Goal: Task Accomplishment & Management: Manage account settings

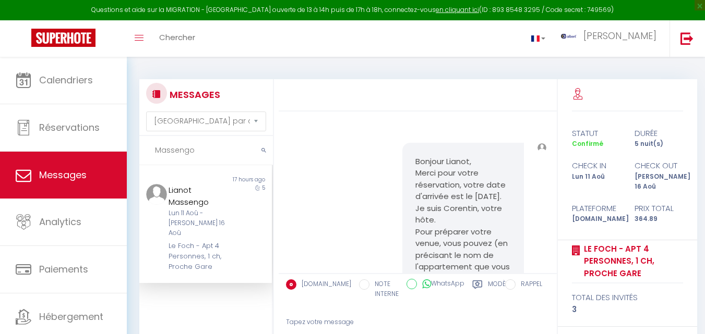
select select "message"
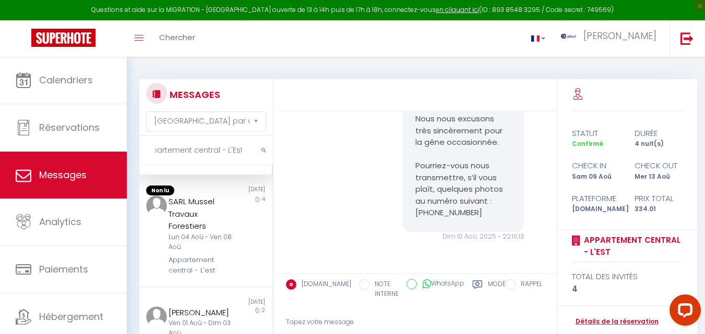
scroll to position [80, 0]
type input "Appartement central - L'Est"
click at [611, 323] on link "Détails de la réservation" at bounding box center [615, 322] width 87 height 10
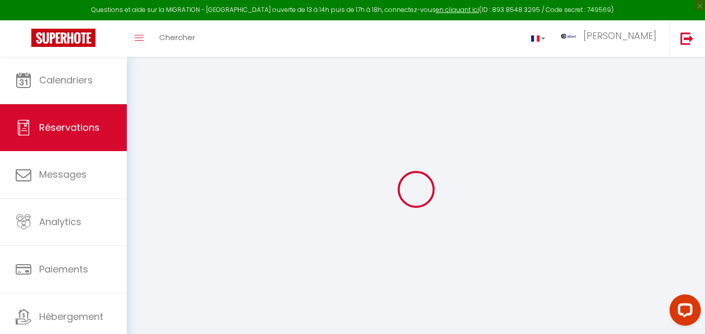
select select
checkbox input "false"
select select
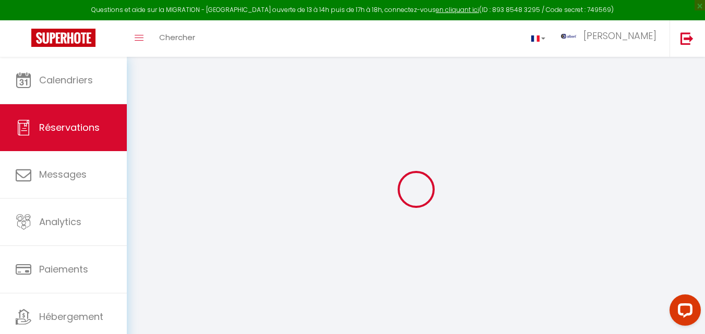
checkbox input "false"
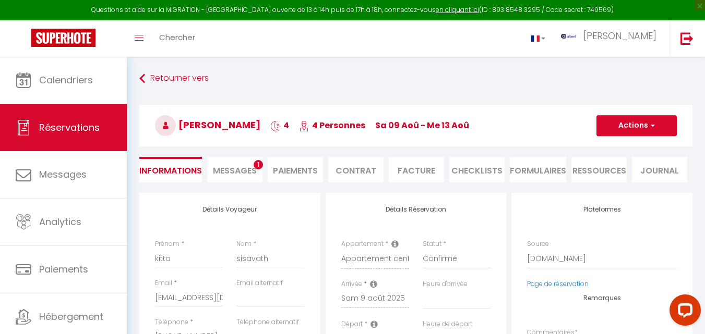
select select
checkbox input "false"
select select
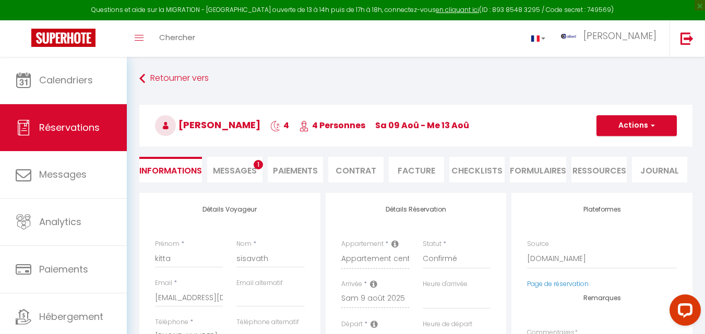
checkbox input "false"
type textarea "** THIS RESERVATION HAS BEEN PRE-PAID ** Reservation has a cancellation grace p…"
type input "48"
type input "12.41"
select select
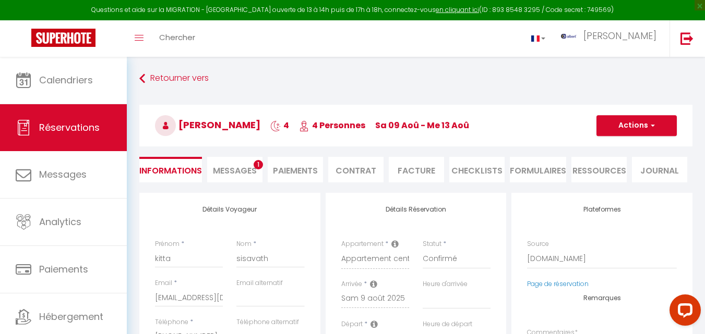
select select
checkbox input "false"
select select
click at [296, 177] on li "Paiements" at bounding box center [295, 170] width 55 height 26
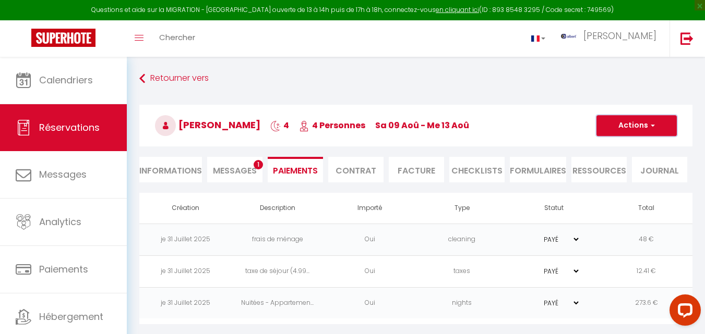
click at [652, 123] on span "button" at bounding box center [651, 125] width 6 height 9
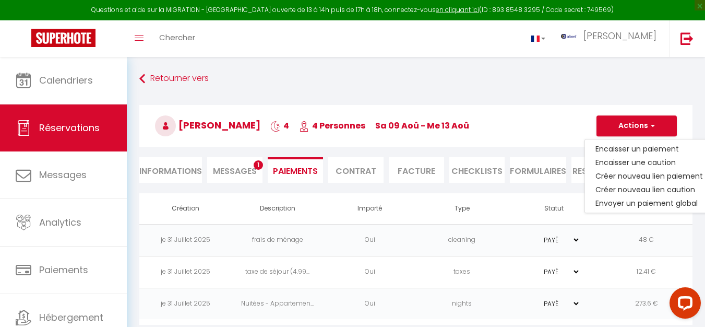
click at [443, 166] on li "Facture" at bounding box center [416, 170] width 55 height 26
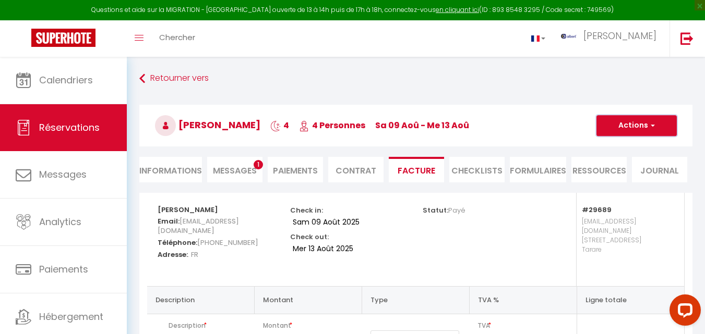
click at [653, 131] on button "Actions" at bounding box center [636, 125] width 80 height 21
click at [638, 162] on link "Aperçu et éditer" at bounding box center [629, 163] width 88 height 14
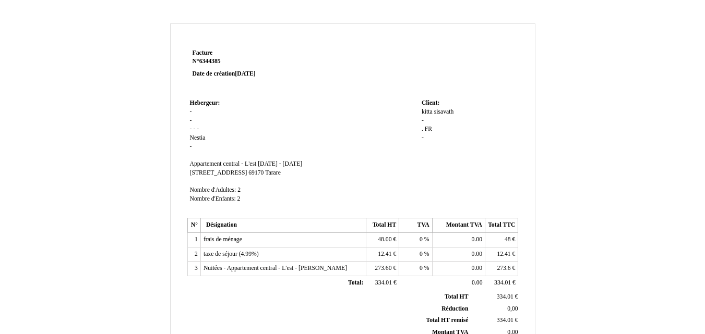
click at [307, 125] on td "Hebergeur: Hebergeur: - - - - - Nestia Nestia - SIRET Appartement central - L'e…" at bounding box center [303, 156] width 232 height 119
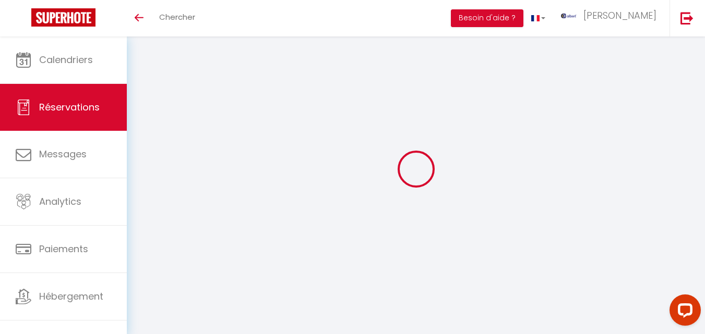
select select
checkbox input "false"
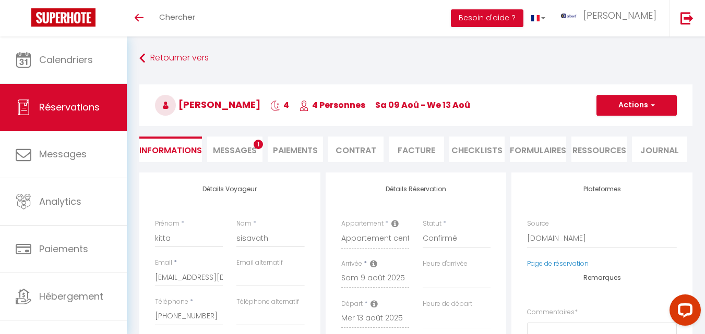
select select
checkbox input "false"
type textarea "** THIS RESERVATION HAS BEEN PRE-PAID ** Reservation has a cancellation grace p…"
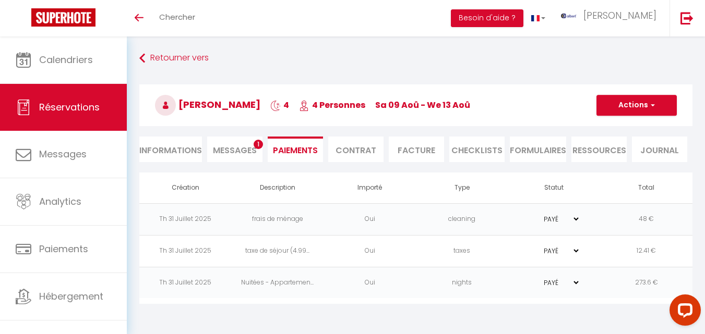
click at [269, 39] on div "Retourner vers [PERSON_NAME] 4 4 Personnes Sa 09 Aoû - We 13 Aoû Actions Enregi…" at bounding box center [416, 177] width 578 height 280
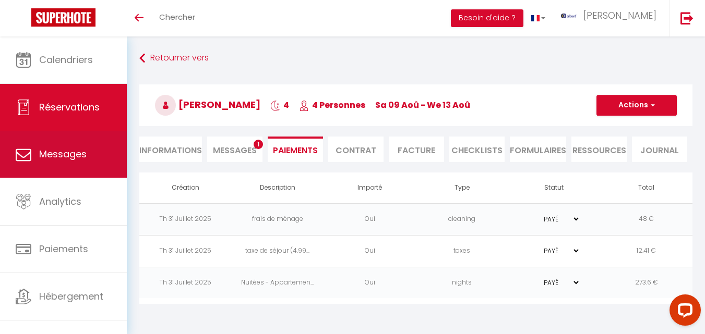
click at [76, 153] on span "Messages" at bounding box center [62, 154] width 47 height 13
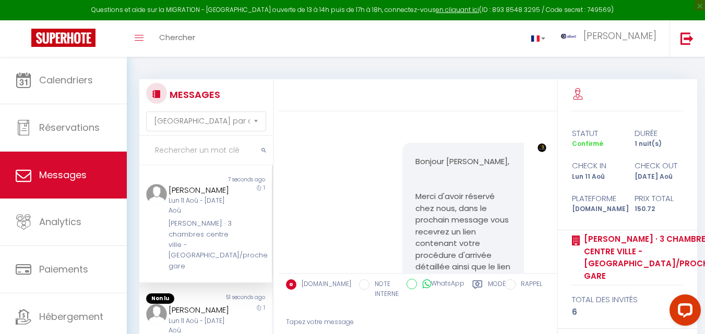
scroll to position [1095, 0]
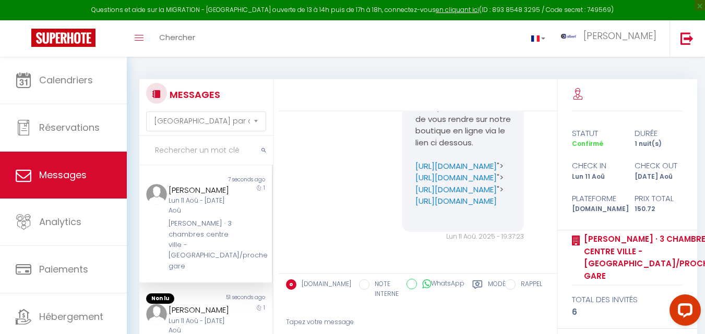
click at [193, 151] on input "text" at bounding box center [206, 150] width 134 height 29
paste input "Appartement central - L'Est"
type input "Appartement central - L'Est"
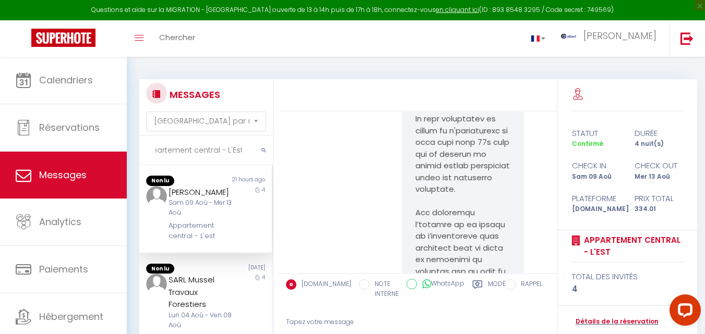
scroll to position [2941, 0]
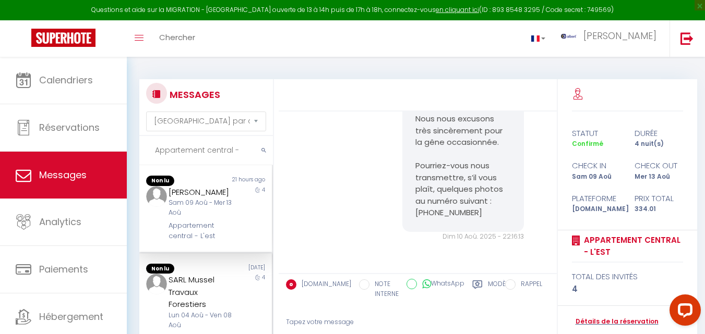
click at [243, 296] on div "4" at bounding box center [255, 314] width 33 height 80
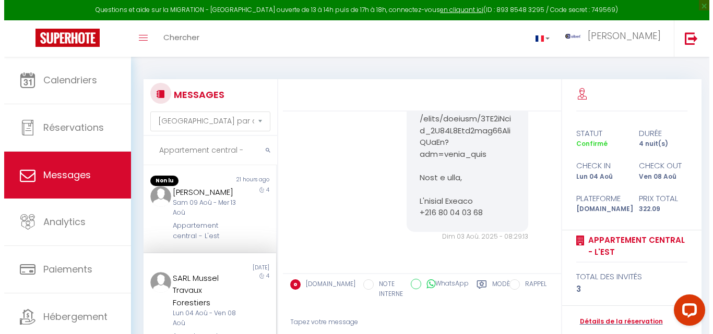
scroll to position [1693, 0]
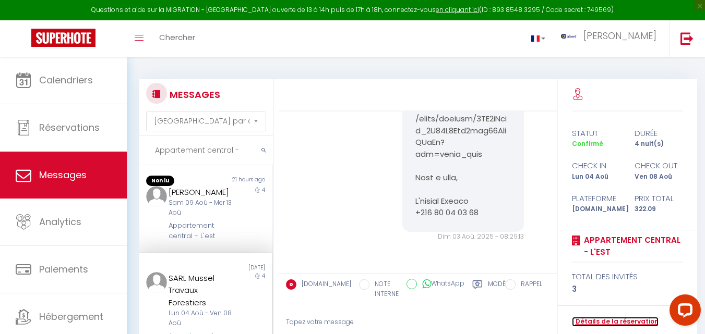
click at [623, 324] on link "Détails de la réservation" at bounding box center [615, 322] width 87 height 10
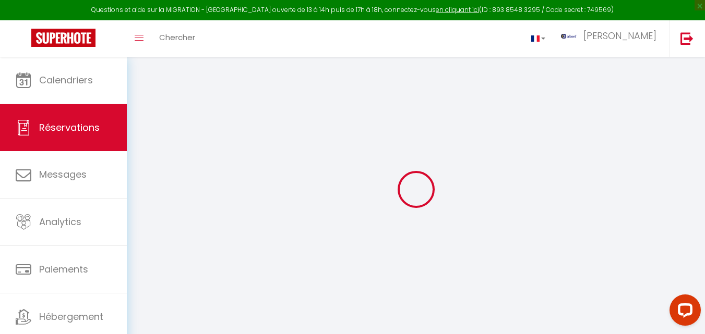
select select
checkbox input "false"
select select
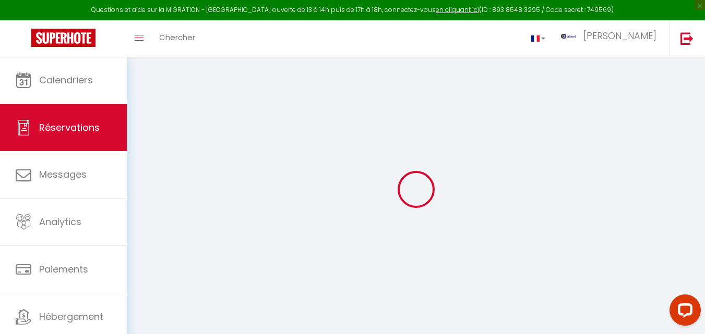
checkbox input "false"
select select
checkbox input "false"
type textarea "** THIS RESERVATION HAS BEEN PRE-PAID ** Reservation has a cancellation grace p…"
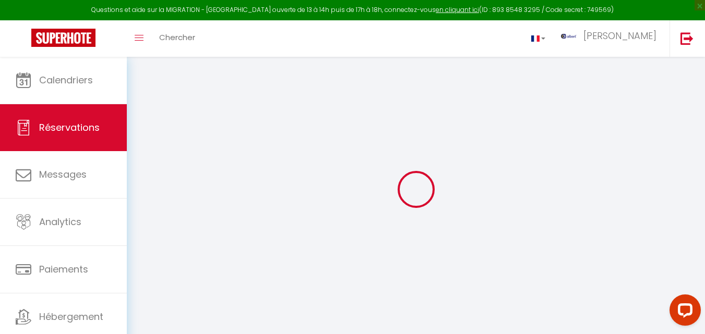
type input "48"
type input "11.89"
select select
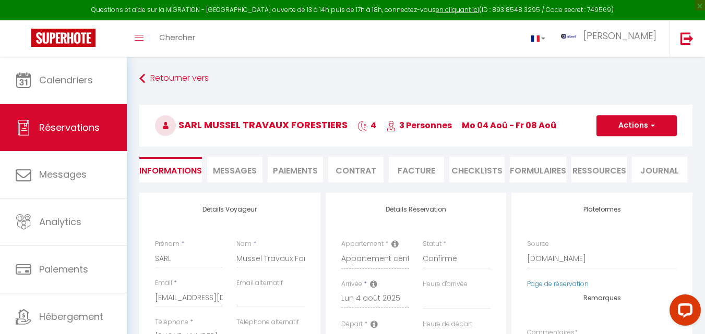
checkbox input "false"
select select
click at [424, 171] on li "Facture" at bounding box center [416, 170] width 55 height 26
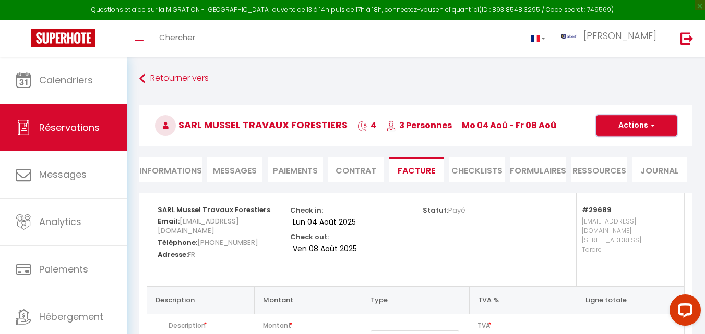
click at [651, 129] on span "button" at bounding box center [651, 125] width 6 height 9
click at [635, 163] on link "Aperçu et éditer" at bounding box center [629, 163] width 88 height 14
click at [653, 128] on span "button" at bounding box center [651, 125] width 6 height 9
click at [632, 163] on link "Aperçu et éditer" at bounding box center [629, 163] width 88 height 14
click at [653, 127] on span "button" at bounding box center [651, 125] width 6 height 9
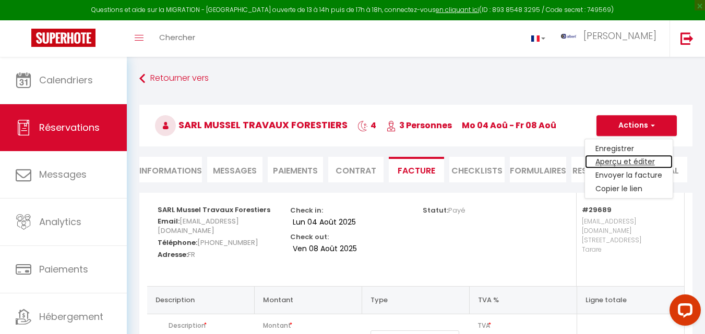
click at [636, 161] on link "Aperçu et éditer" at bounding box center [629, 163] width 88 height 14
click at [652, 127] on span "button" at bounding box center [651, 125] width 6 height 9
click at [648, 174] on link "Envoyer la facture" at bounding box center [629, 176] width 88 height 14
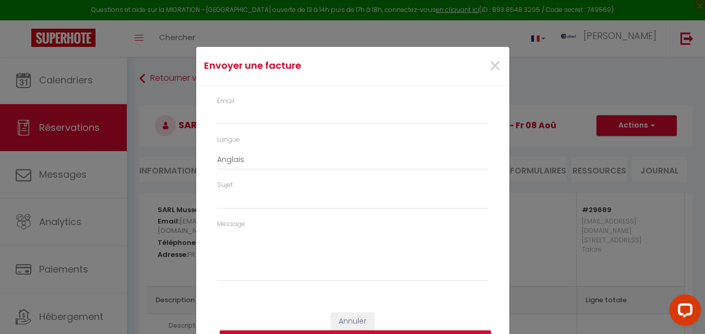
type input "[EMAIL_ADDRESS][DOMAIN_NAME]"
select select "fr"
type input "Votre facture 6326167 - Appartement central - L'est"
type textarea "Bonjour, Voici le lien pour télécharger votre facture : [URL][DOMAIN_NAME] Déta…"
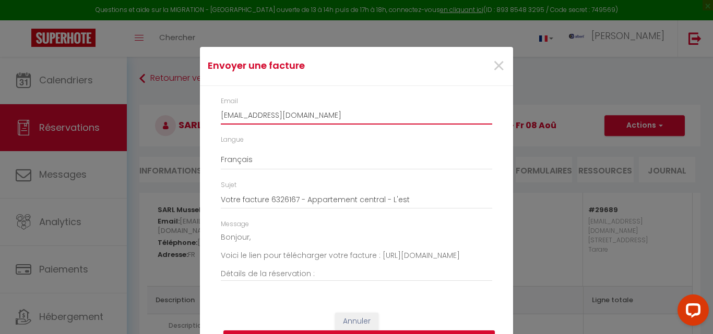
click at [348, 116] on input "[EMAIL_ADDRESS][DOMAIN_NAME]" at bounding box center [356, 115] width 271 height 19
drag, startPoint x: 350, startPoint y: 115, endPoint x: 190, endPoint y: 113, distance: 159.7
click at [190, 113] on div "Envoyer une facture × Email [EMAIL_ADDRESS][DOMAIN_NAME] Langue Anglais Françai…" at bounding box center [356, 167] width 713 height 334
paste input "[EMAIL_ADDRESS][DOMAIN_NAME]"
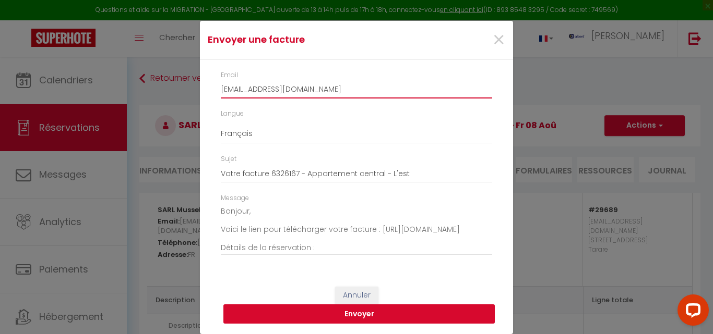
type input "[EMAIL_ADDRESS][DOMAIN_NAME]"
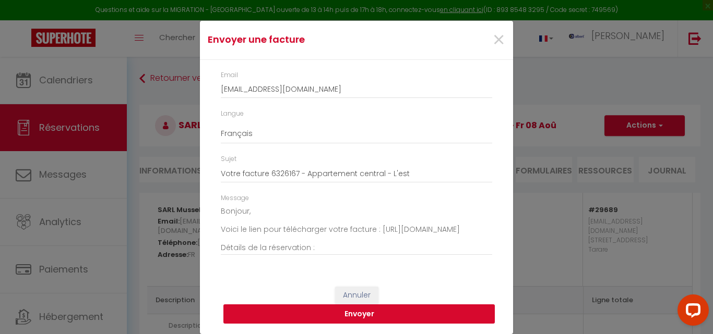
click at [377, 311] on button "Envoyer" at bounding box center [358, 315] width 271 height 20
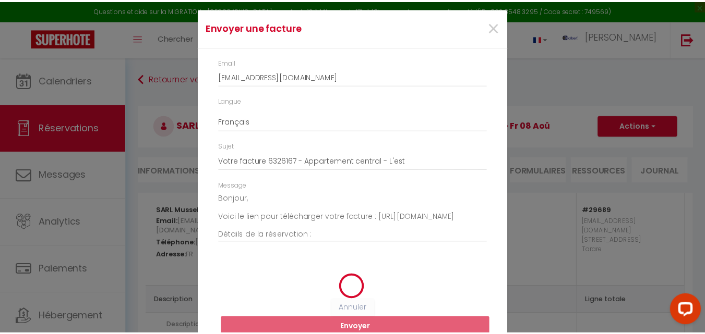
scroll to position [13, 0]
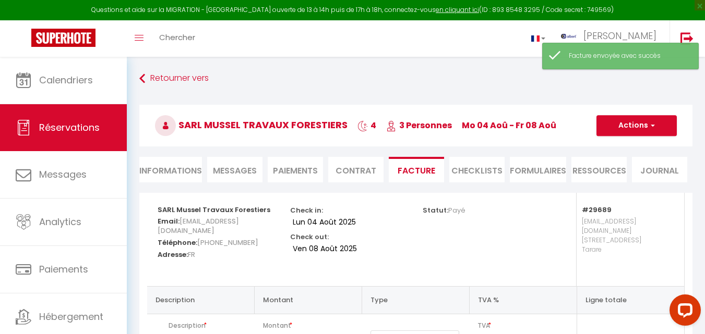
click at [231, 176] on span "Messages" at bounding box center [235, 171] width 44 height 12
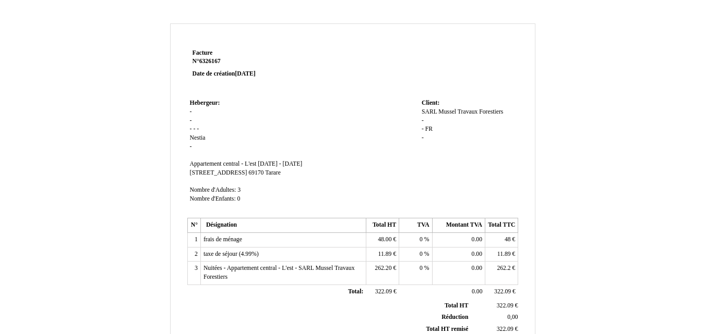
click at [435, 119] on div "SARL SARL Mussel Travaux Forestiers Mussel Travaux Forestiers - - FR FR -" at bounding box center [469, 130] width 94 height 44
click at [423, 121] on span "-" at bounding box center [423, 120] width 2 height 7
paste input "1620"
type input "1620"
click at [427, 130] on span "FR" at bounding box center [428, 129] width 7 height 7
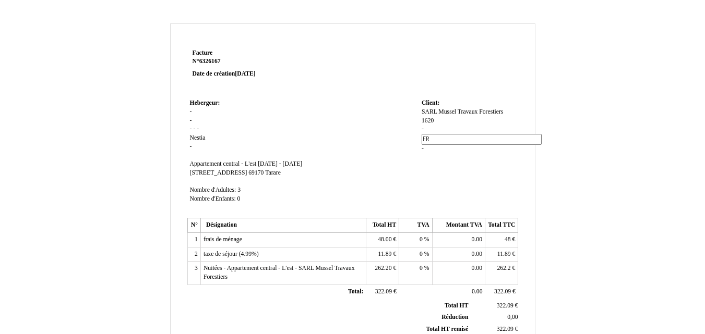
click at [423, 131] on span "-" at bounding box center [423, 129] width 2 height 7
click at [560, 151] on div "Facture Facture N° 6326167 6326167 Date de création 29 July 2025 Hebergeur: Heb…" at bounding box center [352, 326] width 611 height 606
click at [423, 127] on span "-" at bounding box center [423, 129] width 2 height 7
paste input "Route du Château"
type input "Route du Château"
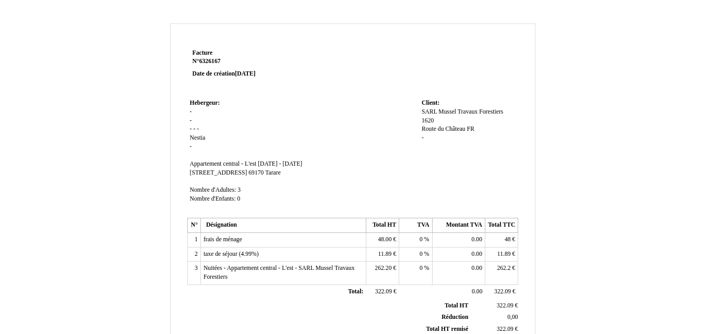
click at [425, 138] on div "SARL SARL Mussel Travaux Forestiers Mussel Travaux Forestiers 1620 1620 Route d…" at bounding box center [469, 130] width 94 height 44
click at [423, 138] on span "-" at bounding box center [423, 138] width 2 height 7
click at [471, 127] on span "FR" at bounding box center [470, 129] width 7 height 7
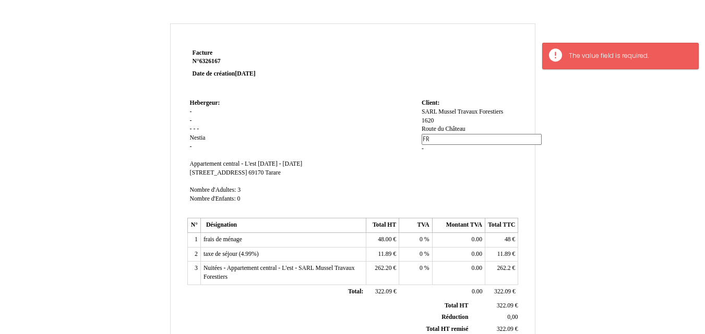
drag, startPoint x: 446, startPoint y: 137, endPoint x: 420, endPoint y: 138, distance: 26.1
click at [420, 138] on td "Client: Client: SARL SARL Mussel Travaux Forestiers Mussel Travaux Forestiers 1…" at bounding box center [468, 156] width 99 height 119
paste input "38680 choranche"
type input "38680 choranche"
click at [444, 153] on td "Client: Client: SARL SARL Mussel Travaux Forestiers Mussel Travaux Forestiers 1…" at bounding box center [468, 156] width 99 height 119
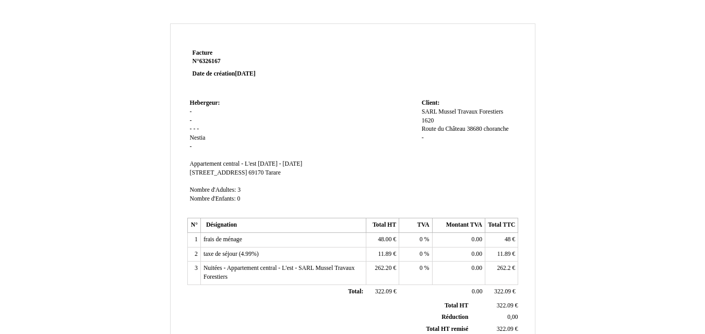
click at [423, 139] on span "-" at bounding box center [423, 138] width 2 height 7
type input "FR"
click at [484, 199] on td "Client: Client: SARL SARL Mussel Travaux Forestiers Mussel Travaux Forestiers 1…" at bounding box center [468, 156] width 99 height 119
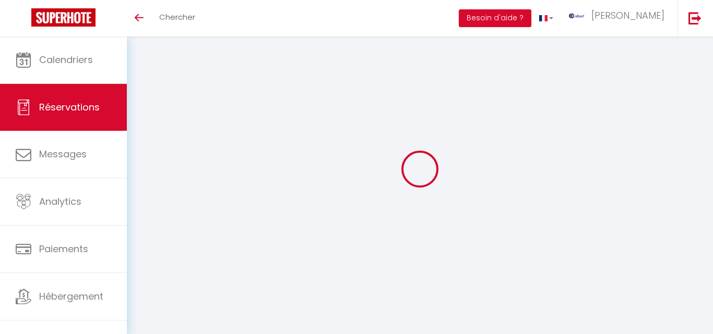
select select "confirmed"
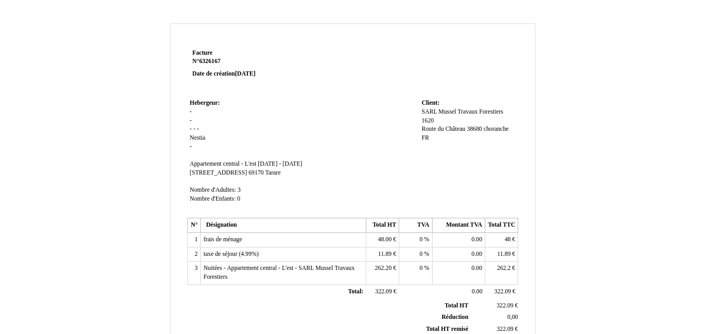
click at [317, 95] on td "Facture Facture N° 6326167 6326167 Date de création [DATE]" at bounding box center [253, 71] width 133 height 50
